Goal: Information Seeking & Learning: Learn about a topic

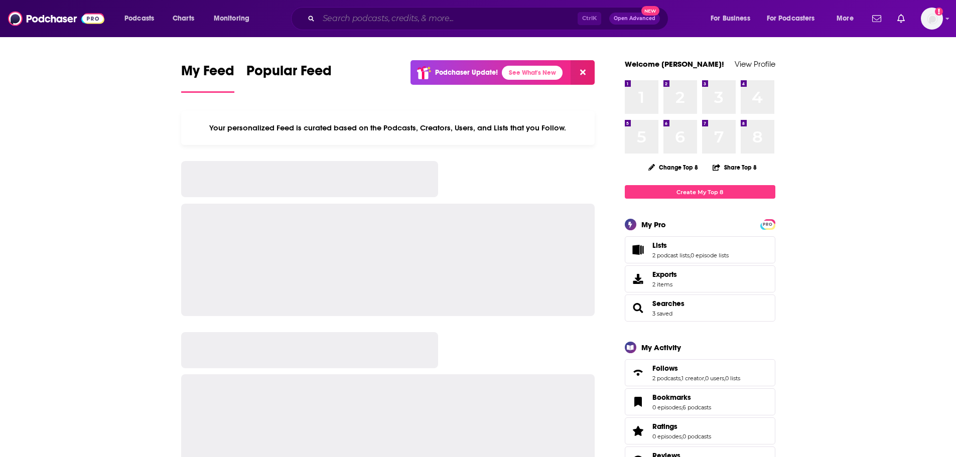
click at [372, 20] on input "Search podcasts, credits, & more..." at bounding box center [448, 19] width 259 height 16
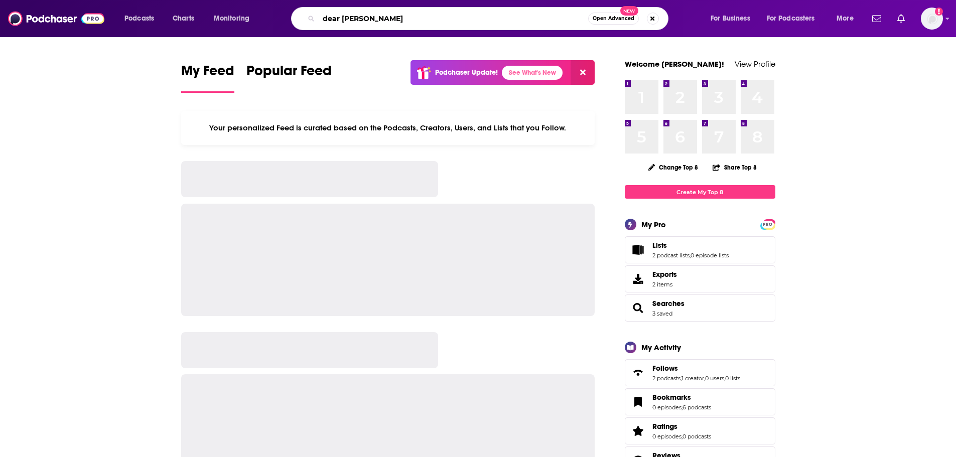
type input "dear [PERSON_NAME]"
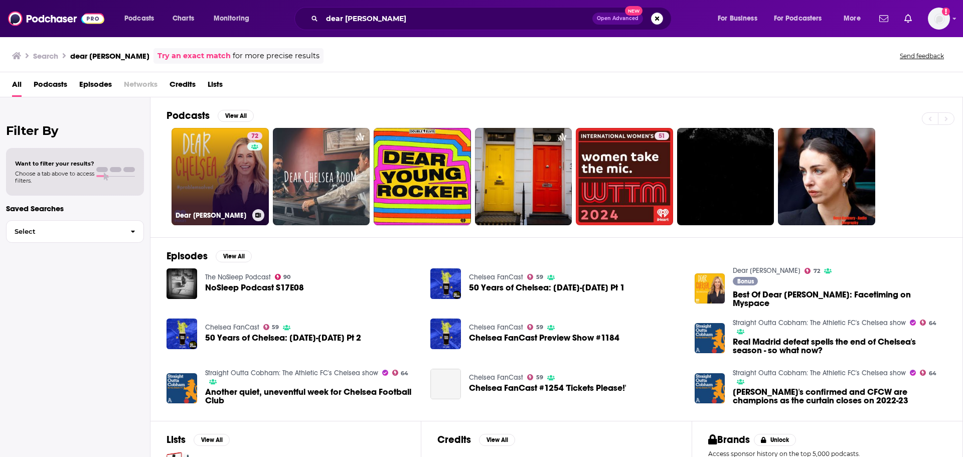
click at [236, 159] on link "72 Dear [PERSON_NAME]" at bounding box center [220, 176] width 97 height 97
